Goal: Task Accomplishment & Management: Use online tool/utility

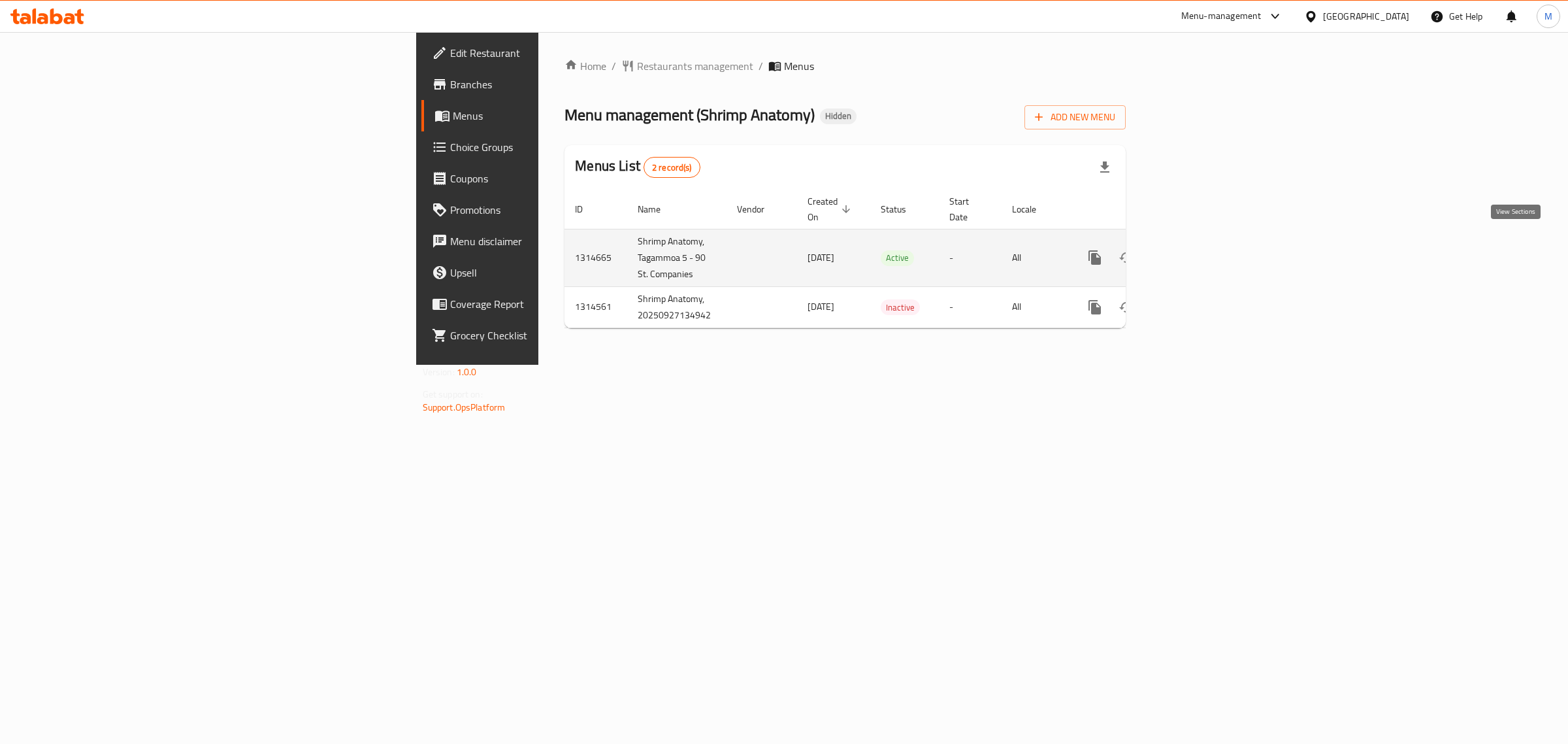
click at [1205, 242] on link "enhanced table" at bounding box center [1189, 257] width 31 height 31
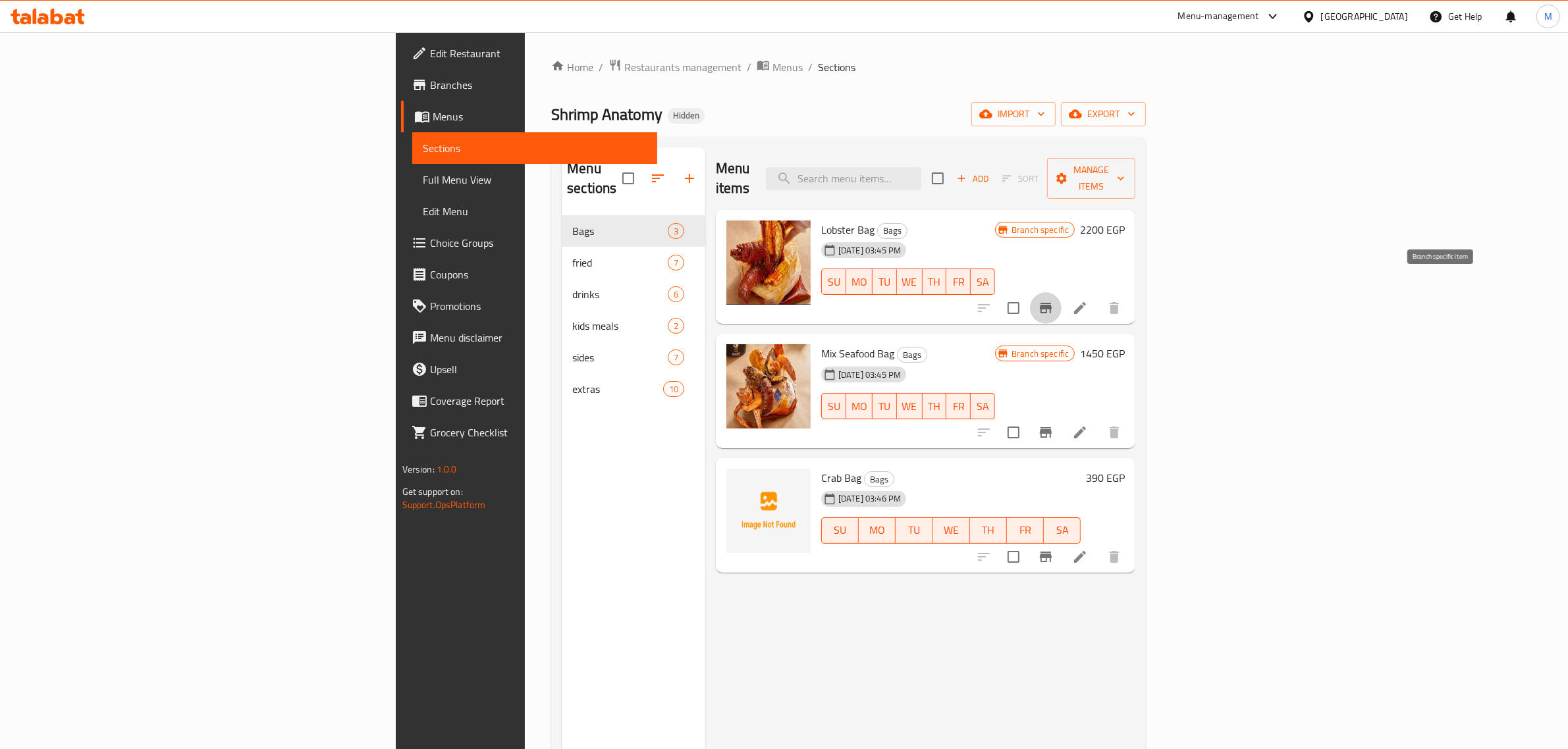
click at [1052, 302] on icon "Branch-specific-item" at bounding box center [1045, 307] width 11 height 10
click at [1052, 428] on icon "Branch-specific-item" at bounding box center [1045, 432] width 11 height 10
click at [1054, 549] on icon "Branch-specific-item" at bounding box center [1045, 557] width 16 height 16
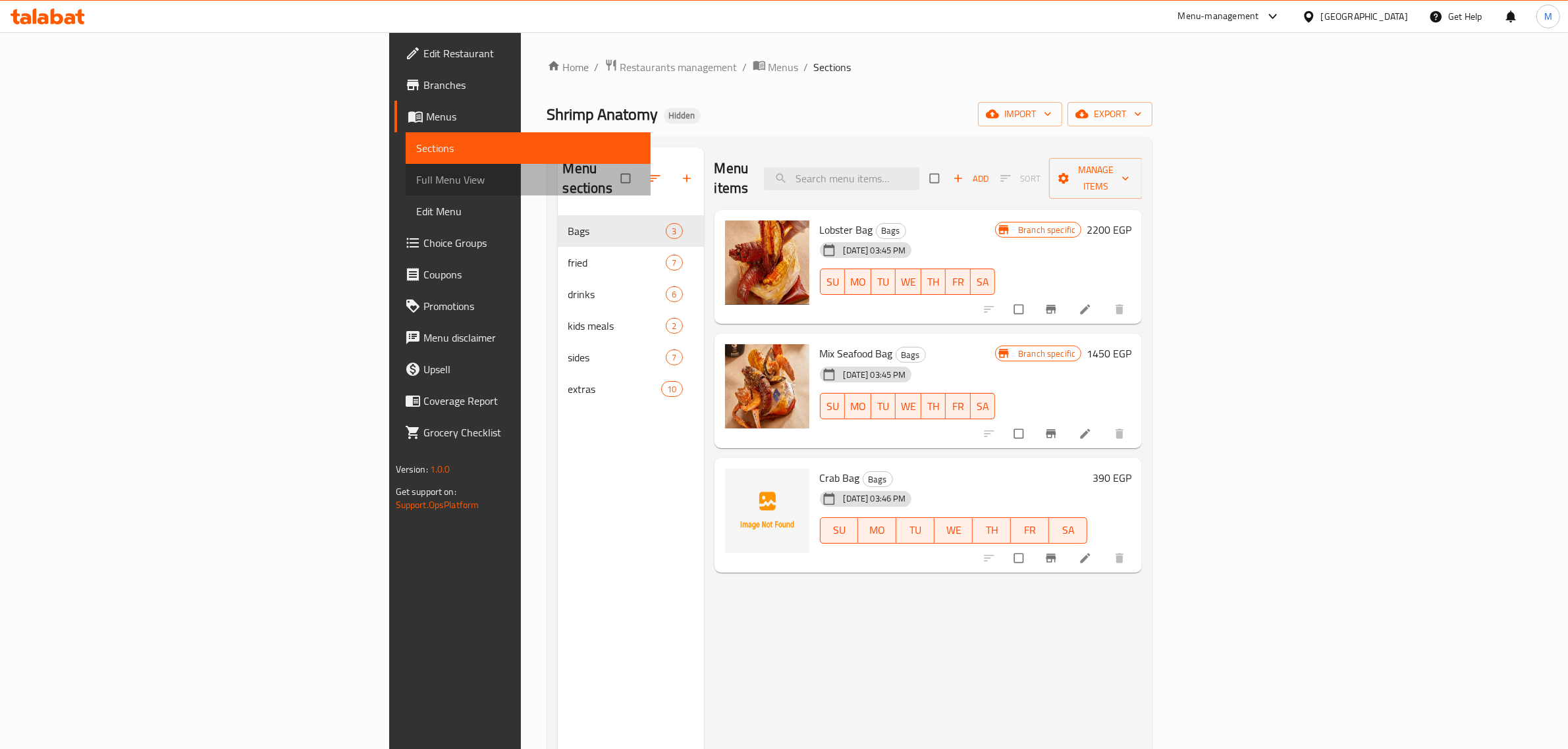
click at [416, 182] on span "Full Menu View" at bounding box center [528, 179] width 225 height 16
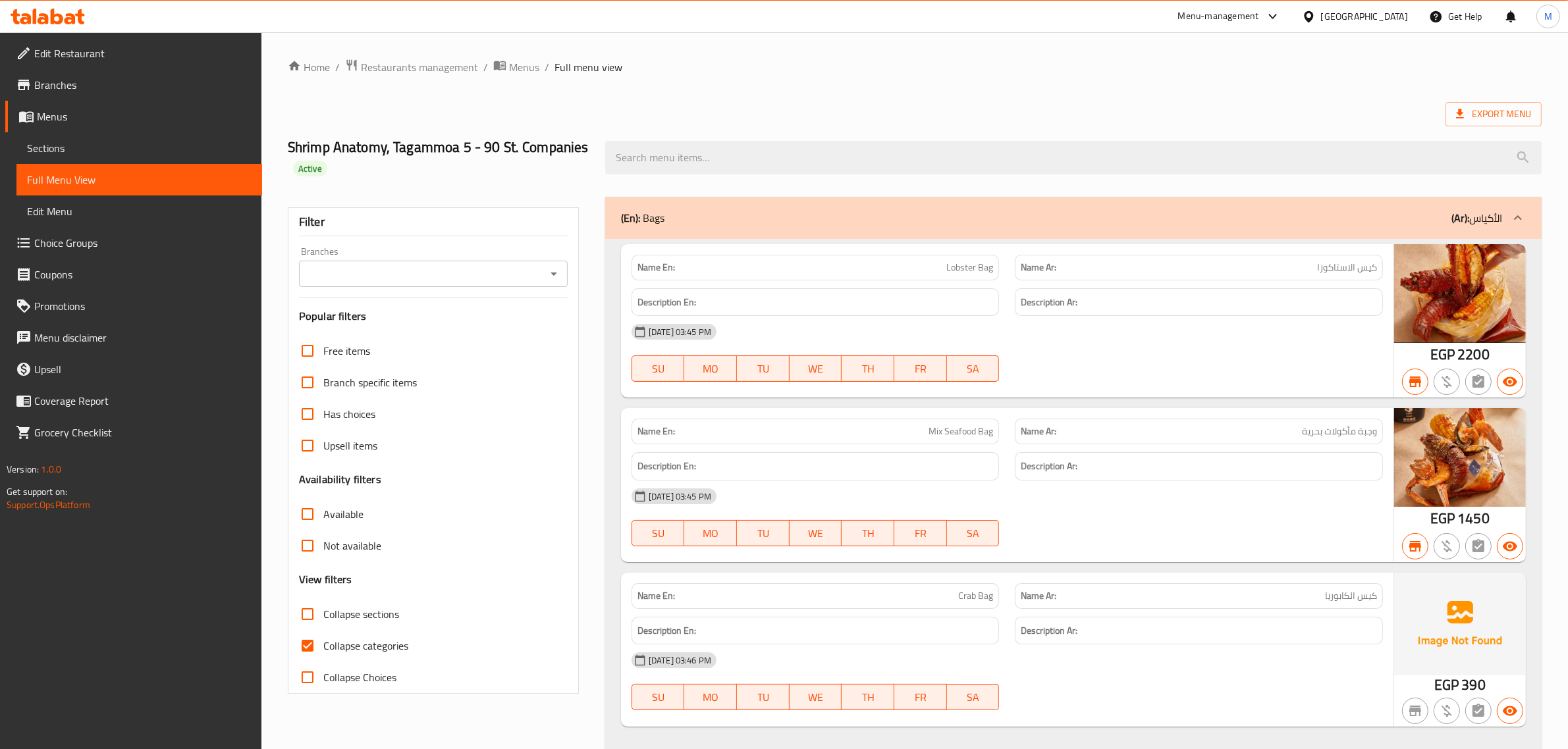
click at [542, 277] on input "Branches" at bounding box center [422, 273] width 239 height 18
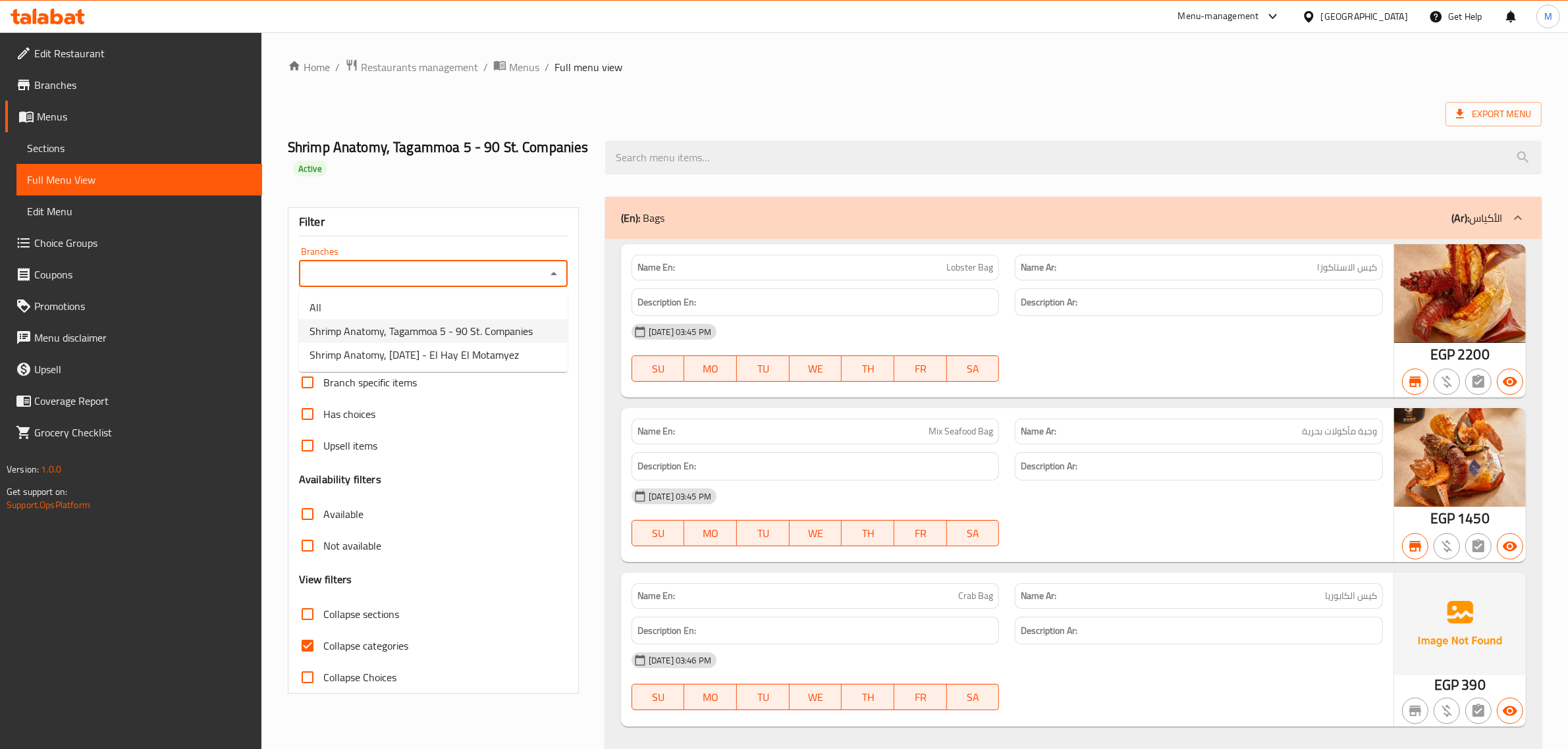
click at [492, 333] on span "Shrimp Anatomy, Tagammoa 5 - 90 St. Companies" at bounding box center [420, 331] width 223 height 16
type input "Shrimp Anatomy, Tagammoa 5 - 90 St. Companies"
click at [1517, 118] on span "Export Menu" at bounding box center [1493, 114] width 75 height 16
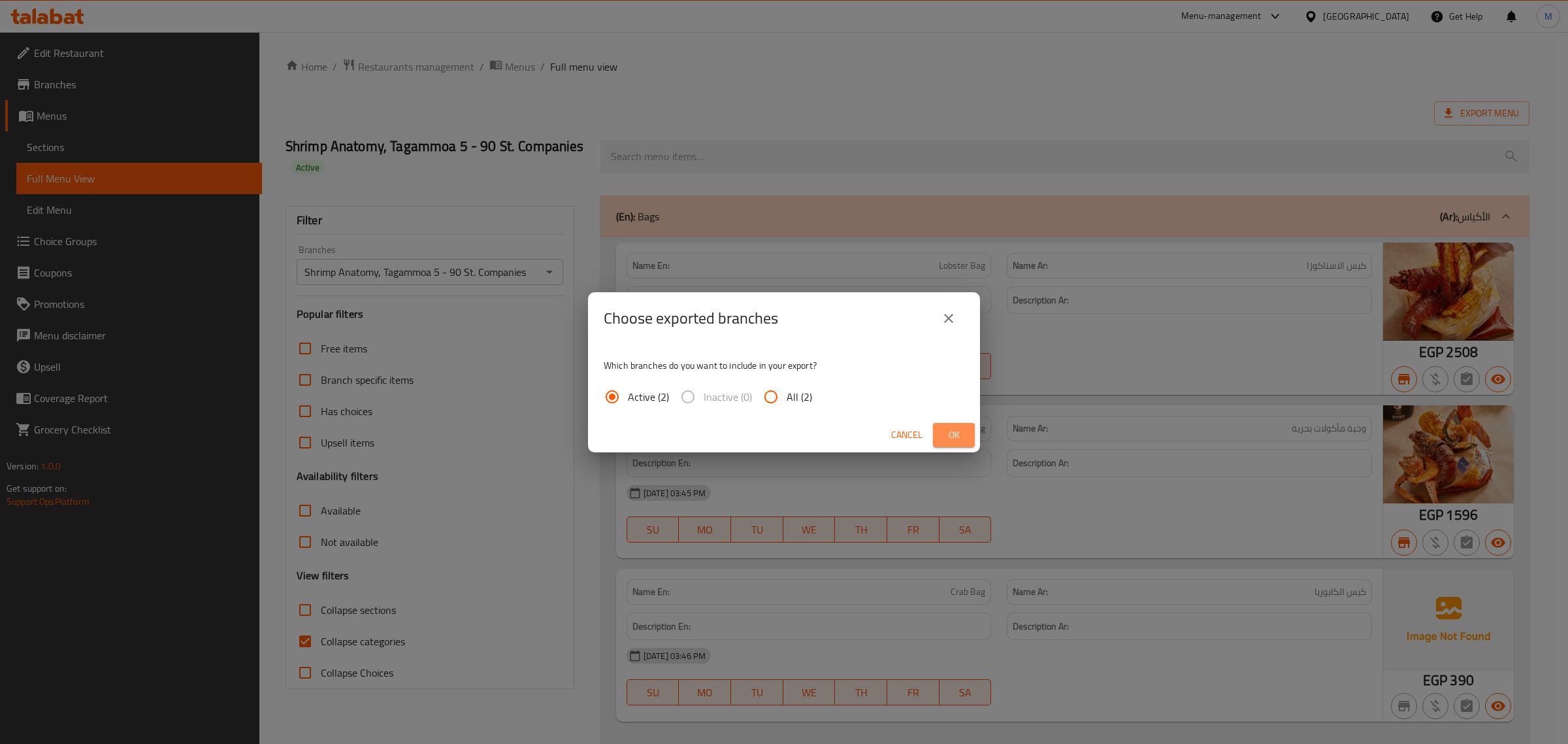
click at [964, 432] on span "Ok" at bounding box center [953, 434] width 21 height 16
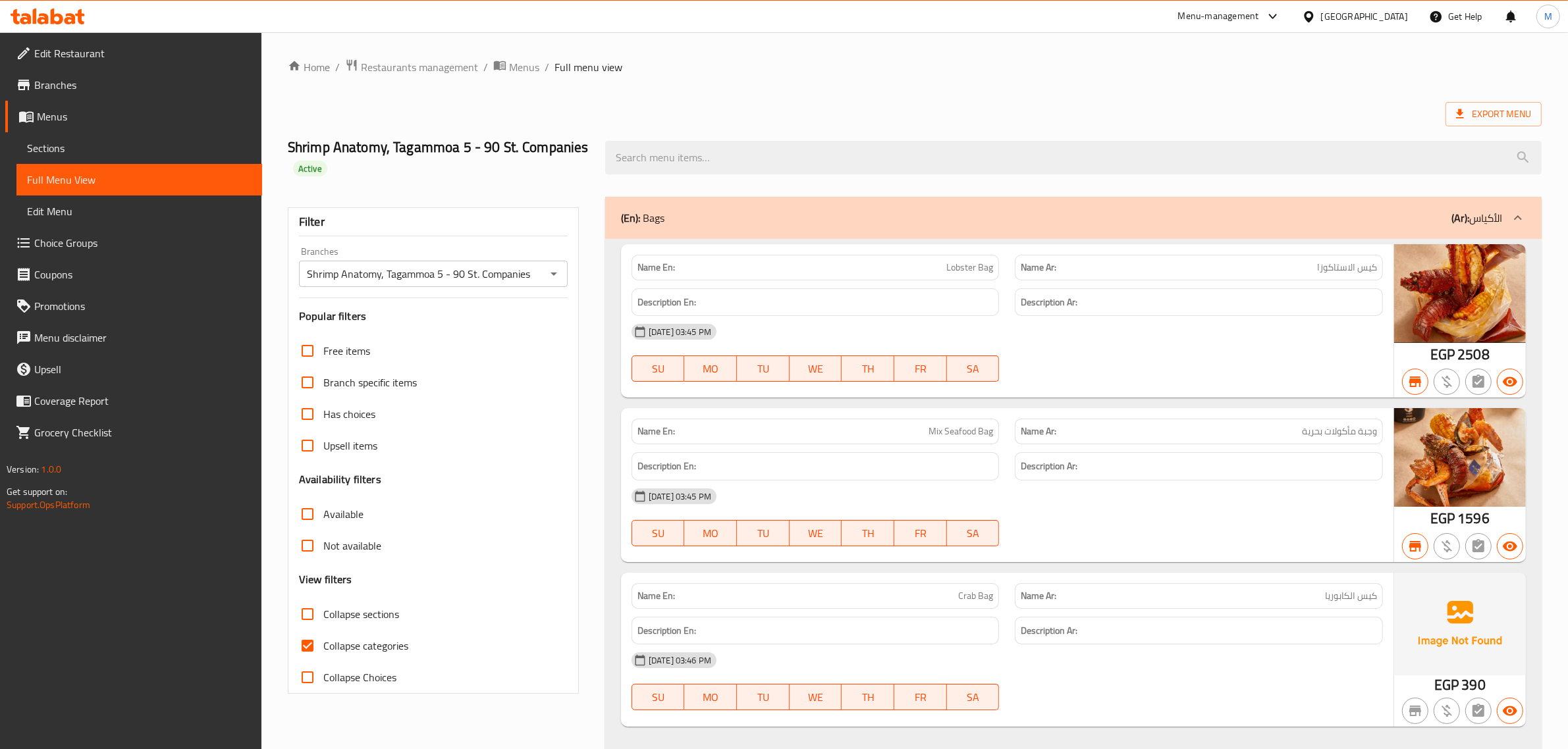
click at [507, 152] on h2 "Shrimp Anatomy, Tagammoa 5 - 90 St. Companies Active" at bounding box center [438, 157] width 302 height 40
copy h2 "Shrimp Anatomy, Tagammoa 5 - 90 St. Companies"
click at [748, 69] on ol "Home / Restaurants management / Menus / Full menu view" at bounding box center [914, 67] width 1254 height 17
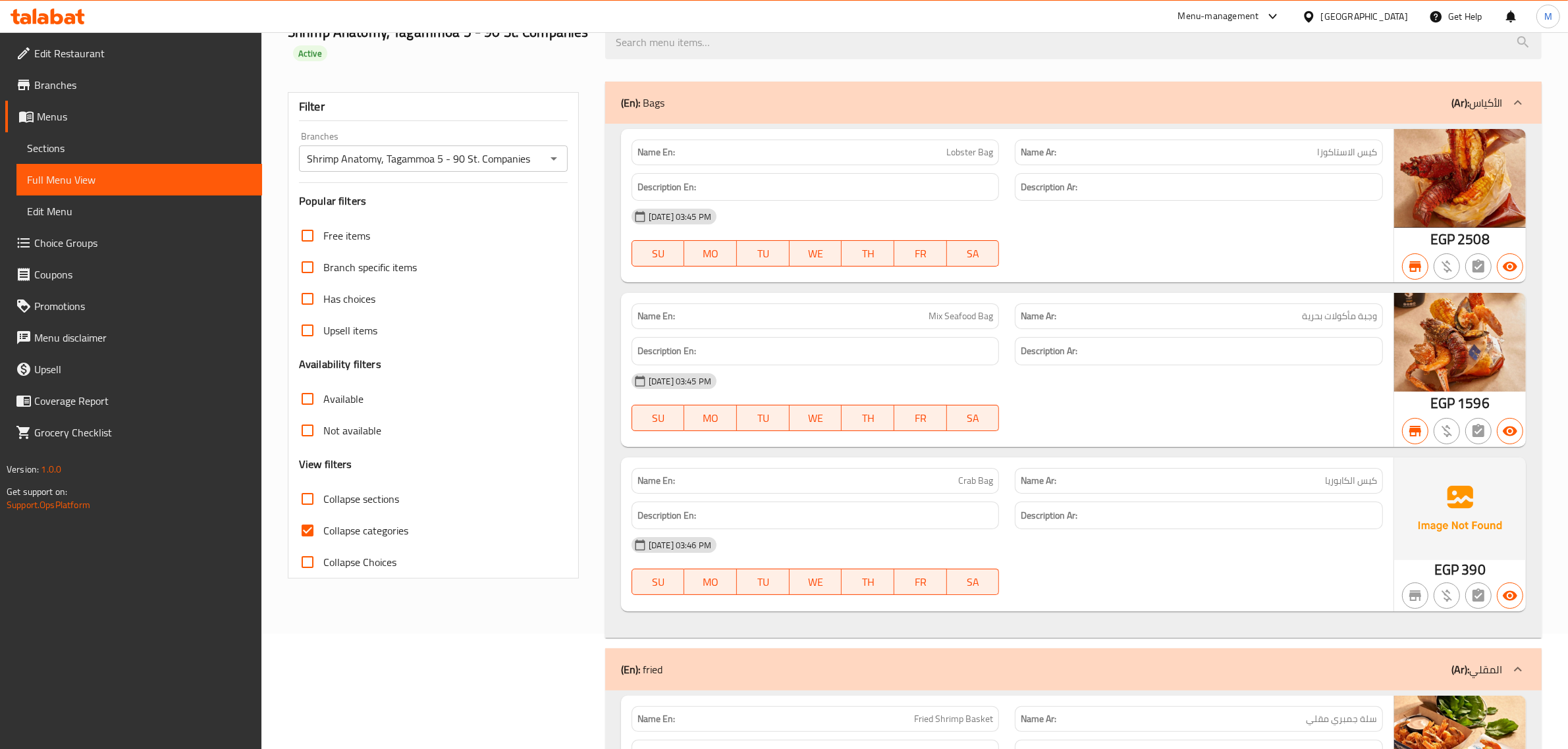
scroll to position [165, 0]
